Goal: Navigation & Orientation: Find specific page/section

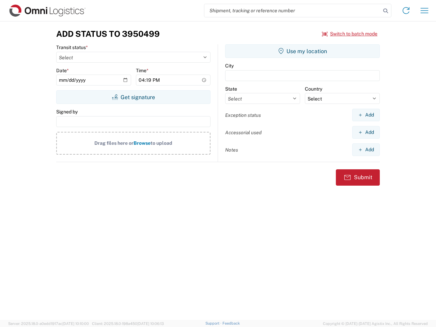
click at [293, 11] on input "search" at bounding box center [293, 10] width 177 height 13
click at [386, 11] on icon at bounding box center [386, 11] width 10 height 10
click at [406, 11] on icon at bounding box center [406, 10] width 11 height 11
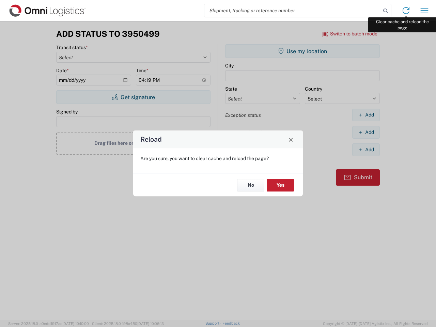
click at [425, 11] on div "Reload Are you sure, you want to clear cache and reload the page? No Yes" at bounding box center [218, 163] width 436 height 327
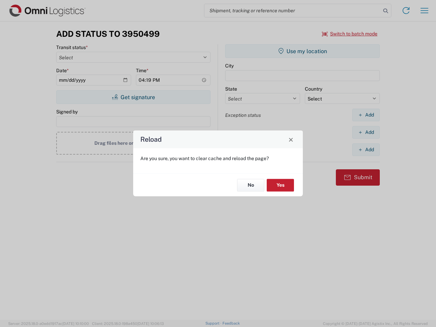
click at [350, 34] on div "Reload Are you sure, you want to clear cache and reload the page? No Yes" at bounding box center [218, 163] width 436 height 327
click at [133, 97] on div "Reload Are you sure, you want to clear cache and reload the page? No Yes" at bounding box center [218, 163] width 436 height 327
click at [303, 51] on div "Reload Are you sure, you want to clear cache and reload the page? No Yes" at bounding box center [218, 163] width 436 height 327
click at [366, 115] on div "Reload Are you sure, you want to clear cache and reload the page? No Yes" at bounding box center [218, 163] width 436 height 327
click at [366, 132] on div "Reload Are you sure, you want to clear cache and reload the page? No Yes" at bounding box center [218, 163] width 436 height 327
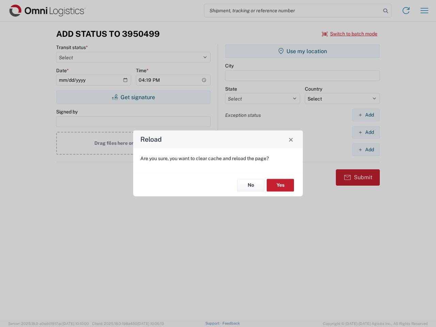
click at [366, 150] on div "Reload Are you sure, you want to clear cache and reload the page? No Yes" at bounding box center [218, 163] width 436 height 327
